Goal: Entertainment & Leisure: Browse casually

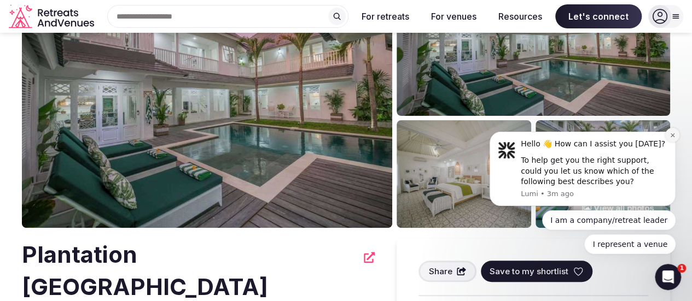
click at [673, 132] on button "Dismiss notification" at bounding box center [672, 135] width 14 height 14
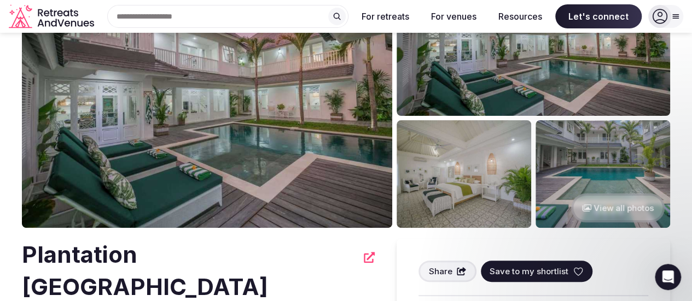
click at [614, 198] on button "View all photos" at bounding box center [618, 208] width 94 height 29
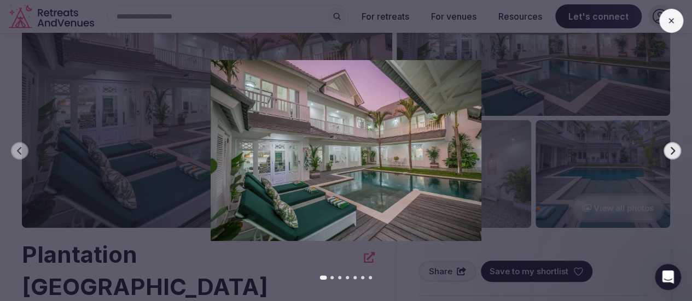
click at [458, 159] on img at bounding box center [346, 150] width 485 height 181
click at [673, 149] on icon "button" at bounding box center [673, 151] width 4 height 8
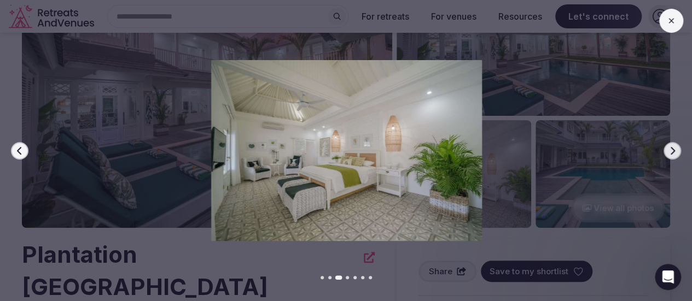
click at [673, 149] on icon "button" at bounding box center [673, 151] width 4 height 8
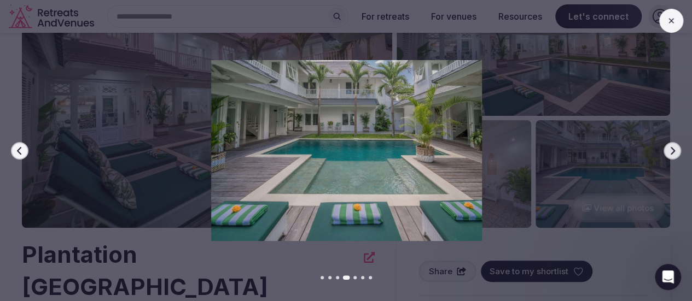
click at [673, 149] on icon "button" at bounding box center [673, 151] width 4 height 8
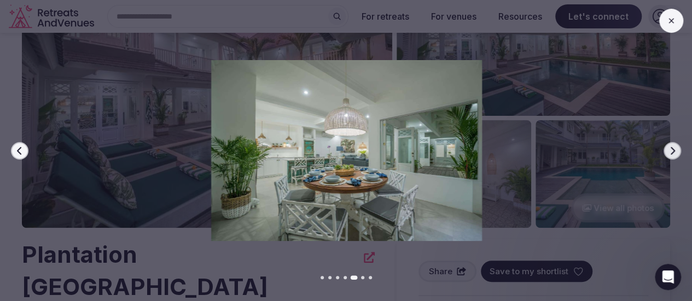
click at [673, 149] on icon "button" at bounding box center [673, 151] width 4 height 8
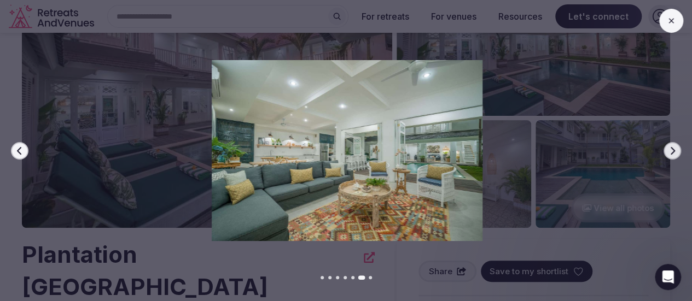
click at [673, 149] on icon "button" at bounding box center [673, 151] width 4 height 8
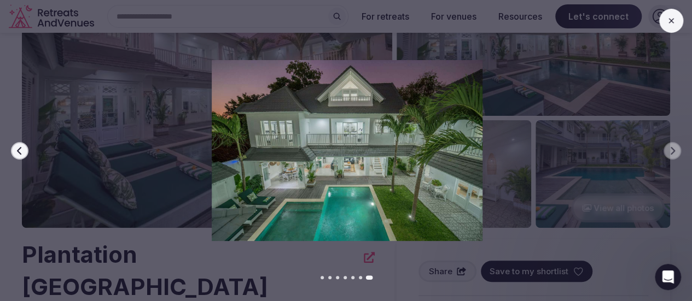
click at [668, 16] on icon at bounding box center [671, 20] width 9 height 9
